Goal: Check status: Check status

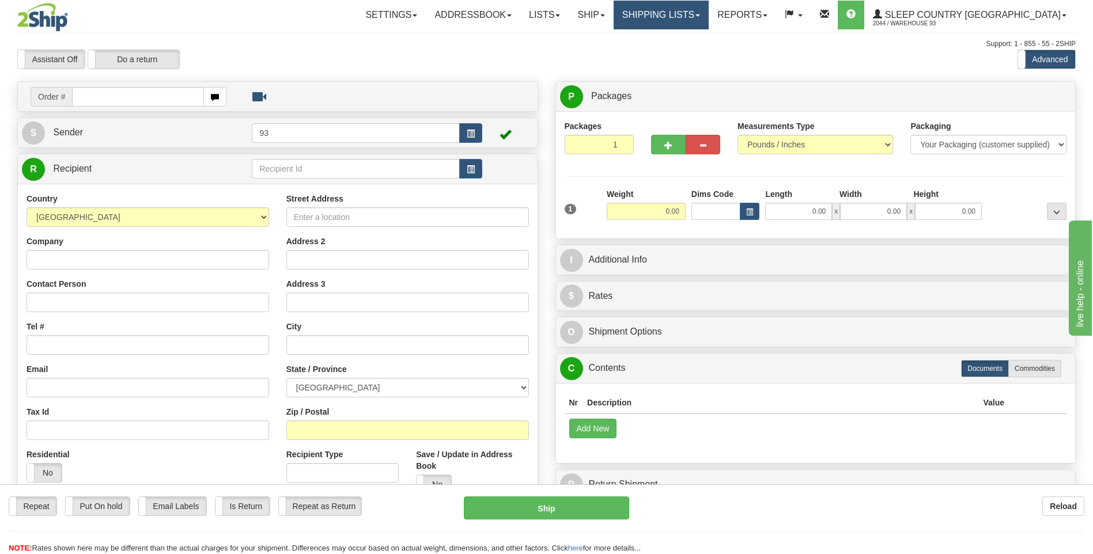
click at [709, 9] on link "Shipping lists" at bounding box center [661, 15] width 95 height 29
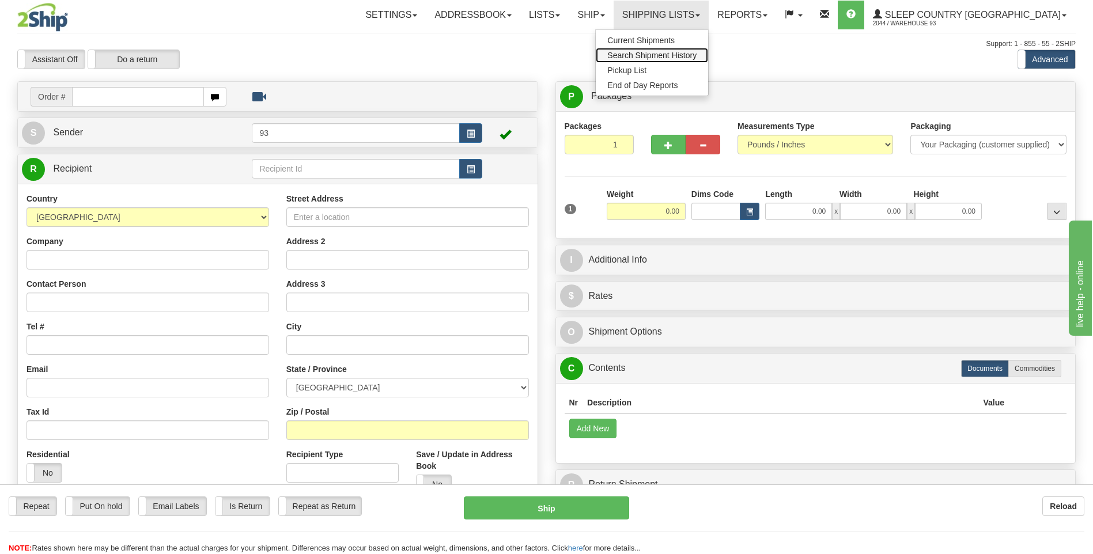
click at [697, 51] on span "Search Shipment History" at bounding box center [651, 55] width 89 height 9
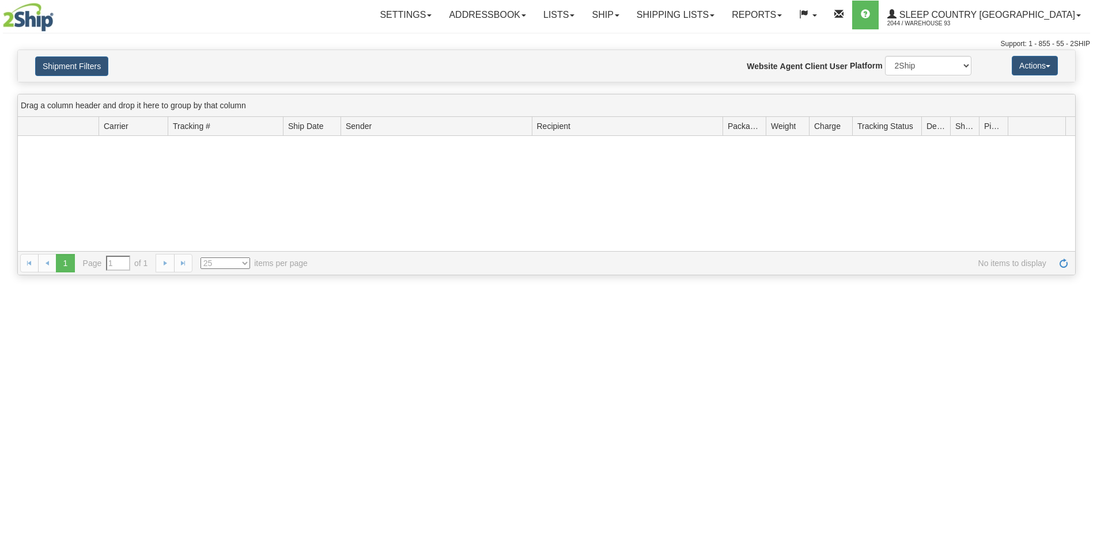
type input "From [DATE] To [DATE]"
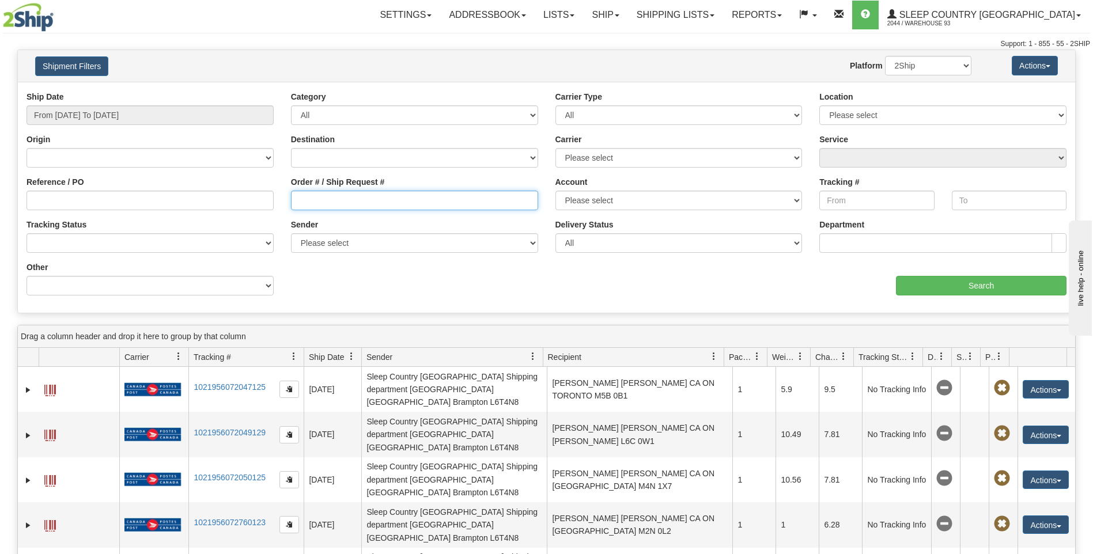
click at [316, 198] on input "Order # / Ship Request #" at bounding box center [414, 201] width 247 height 20
paste input "9007I024662"
type input "9007I024662"
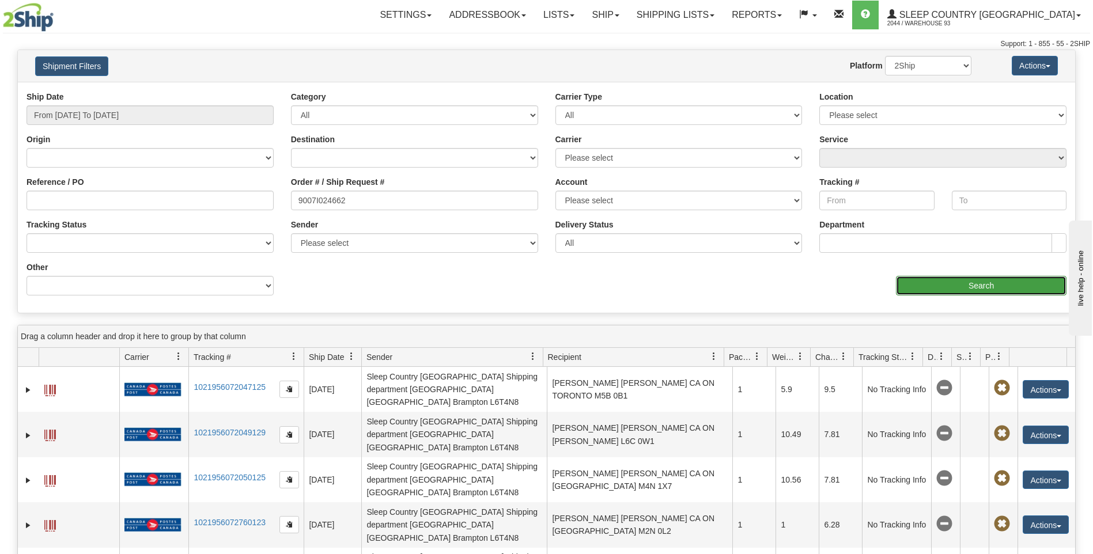
click at [972, 282] on input "Search" at bounding box center [981, 286] width 171 height 20
